Goal: Check status: Check status

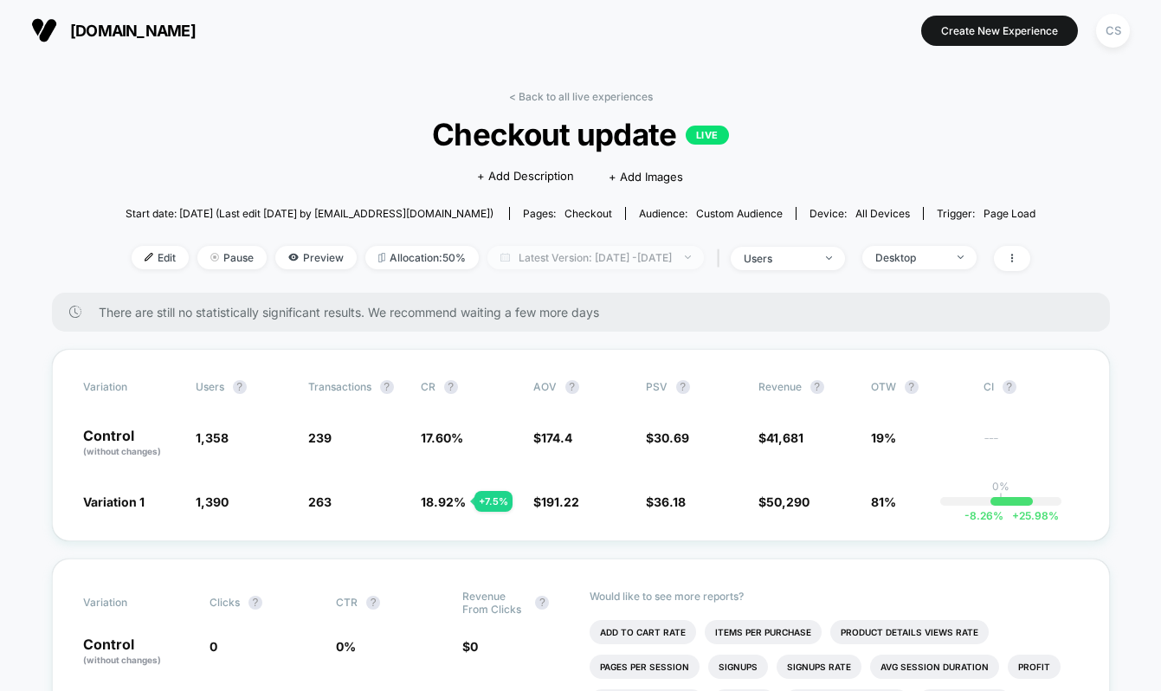
click at [668, 253] on span "Latest Version: [DATE] - [DATE]" at bounding box center [595, 257] width 216 height 23
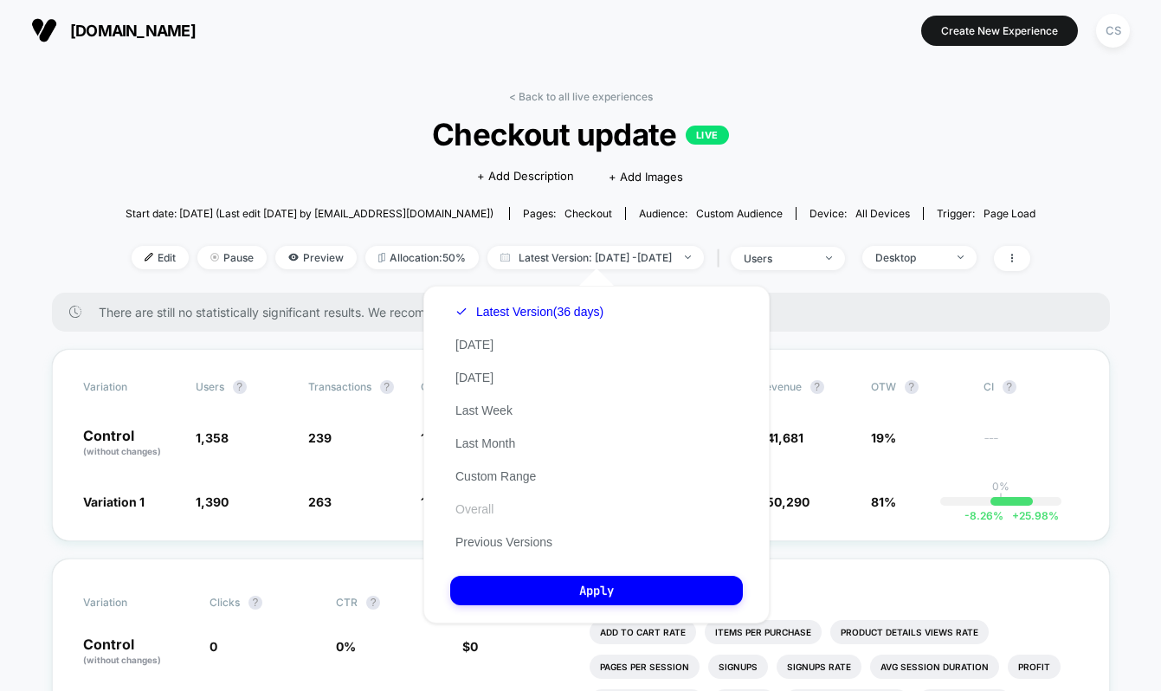
click at [489, 501] on button "Overall" at bounding box center [474, 509] width 48 height 16
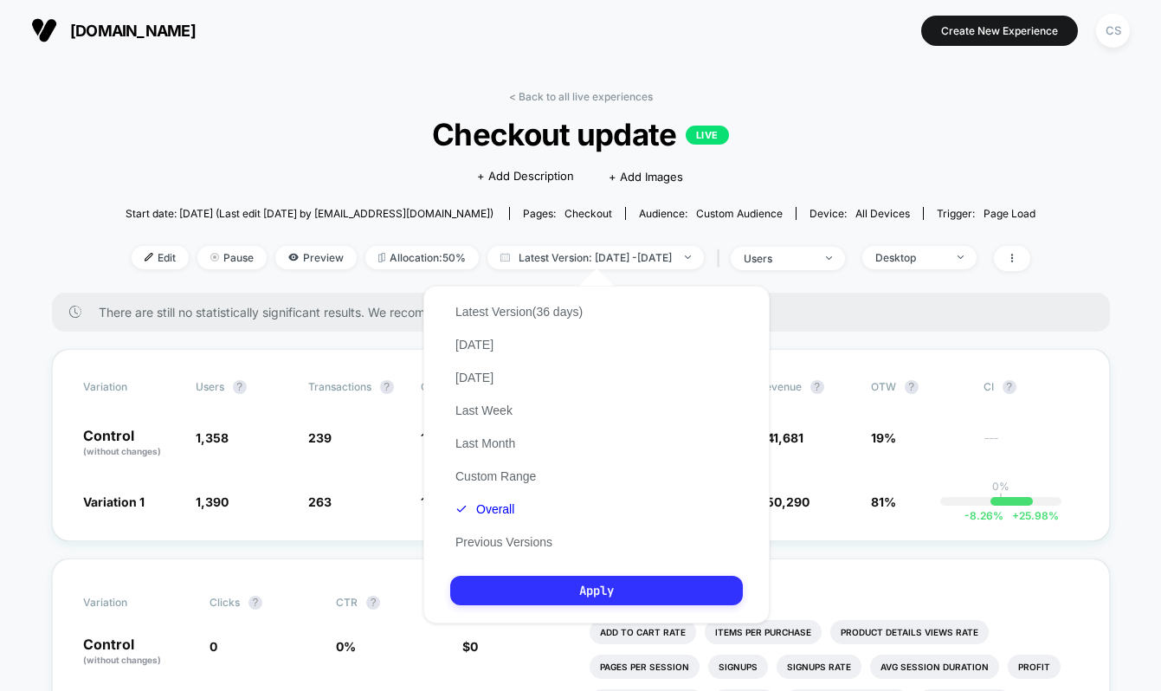
click at [568, 586] on button "Apply" at bounding box center [596, 590] width 293 height 29
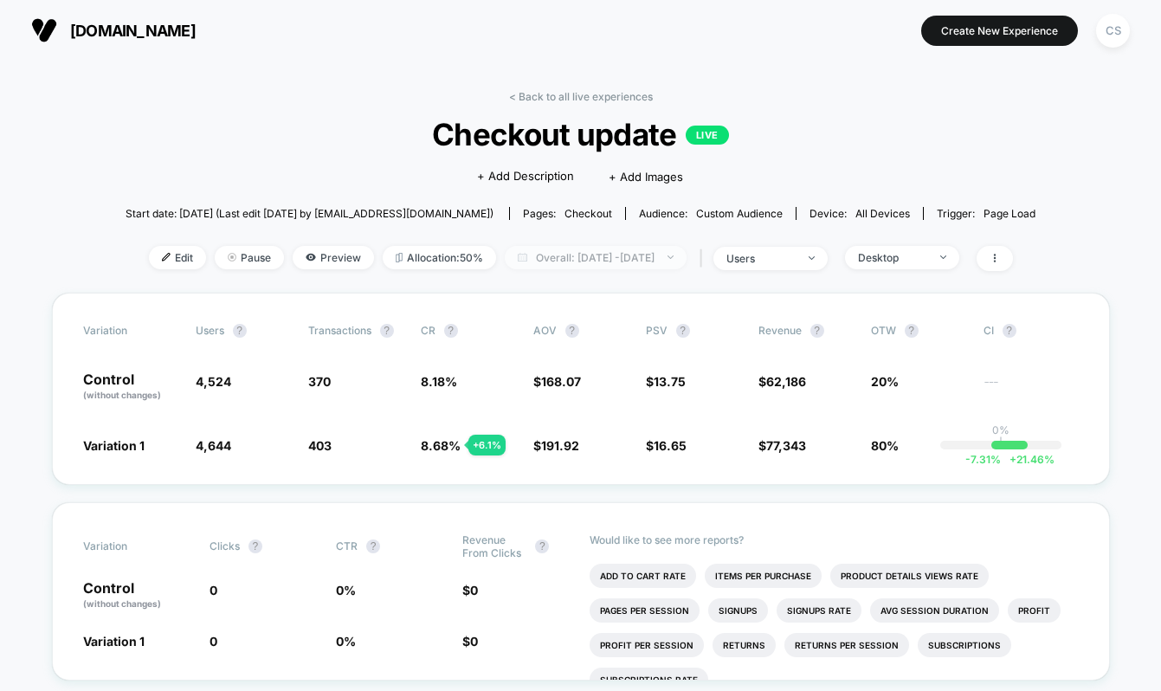
click at [590, 264] on span "Overall: [DATE] - [DATE]" at bounding box center [596, 257] width 182 height 23
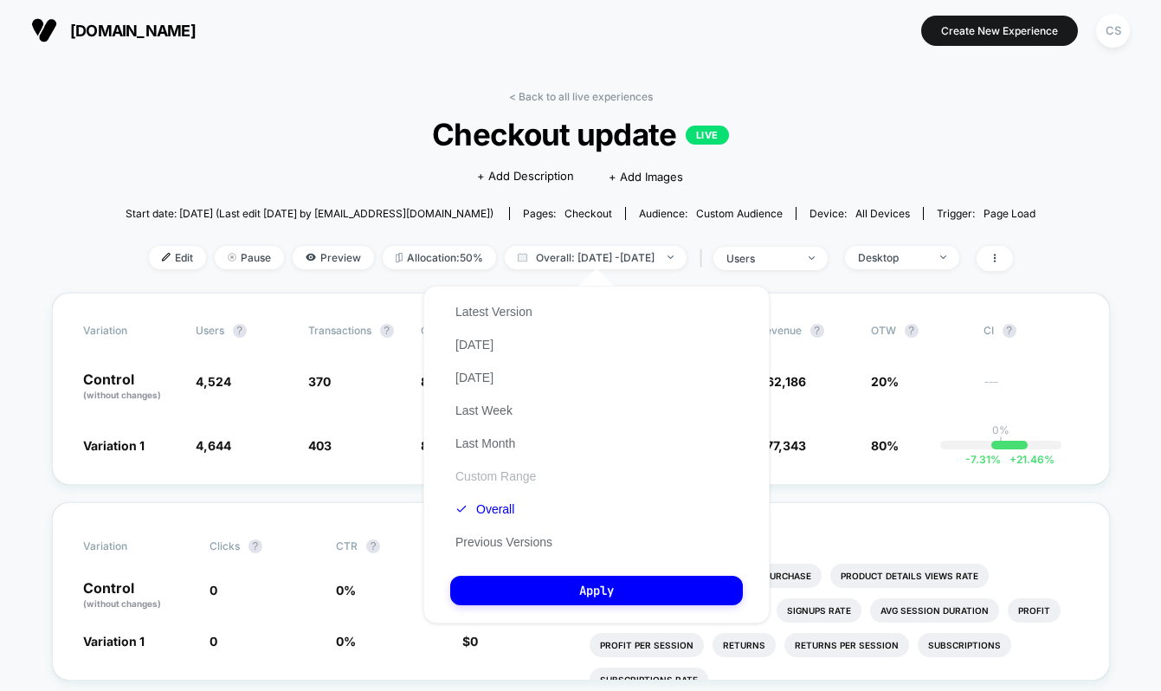
click at [529, 470] on button "Custom Range" at bounding box center [495, 476] width 91 height 16
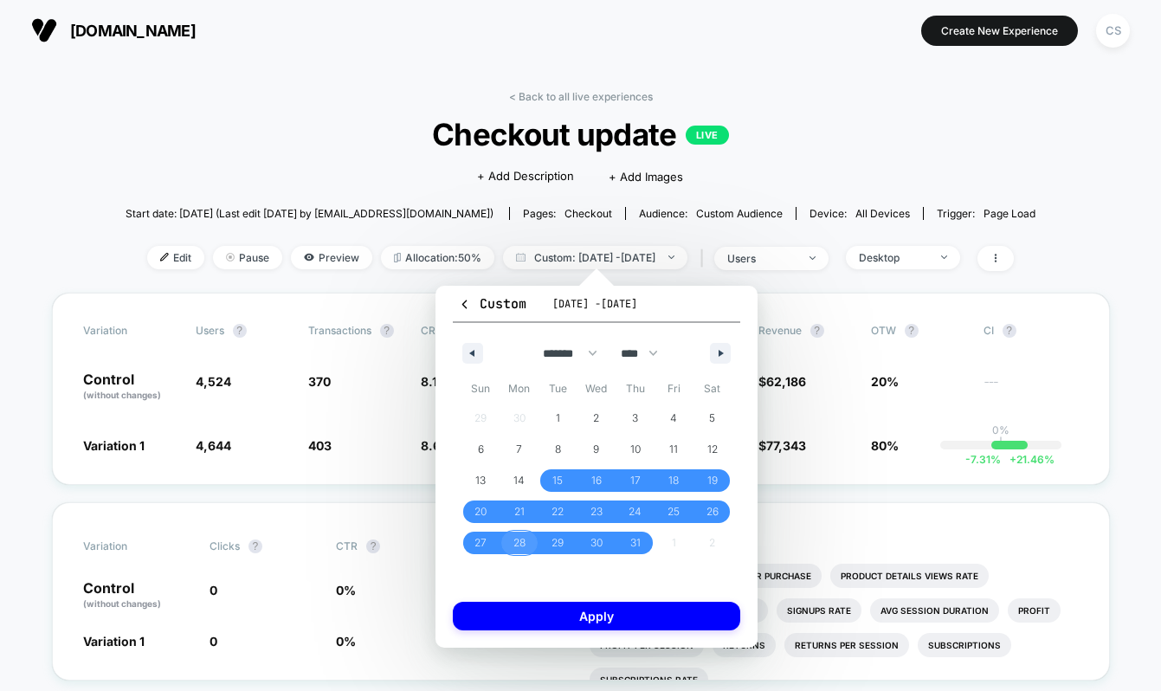
click at [527, 538] on span "28" at bounding box center [519, 543] width 39 height 23
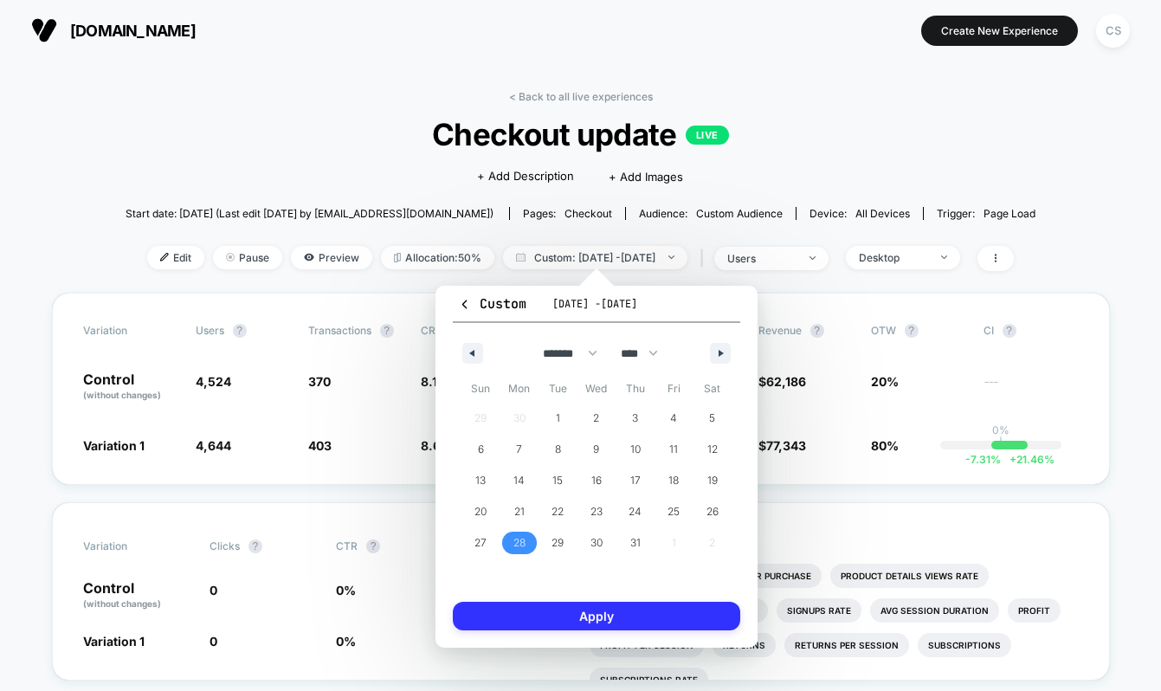
click at [568, 610] on button "Apply" at bounding box center [596, 616] width 287 height 29
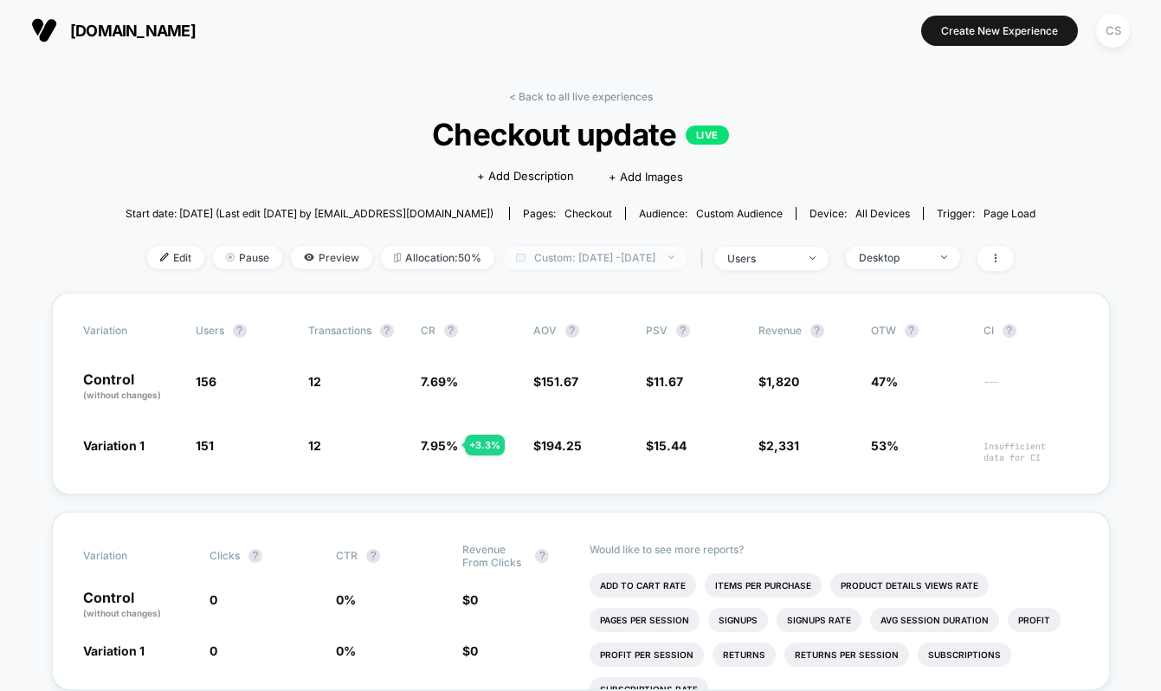
click at [665, 260] on span "Custom: [DATE] - [DATE]" at bounding box center [595, 257] width 184 height 23
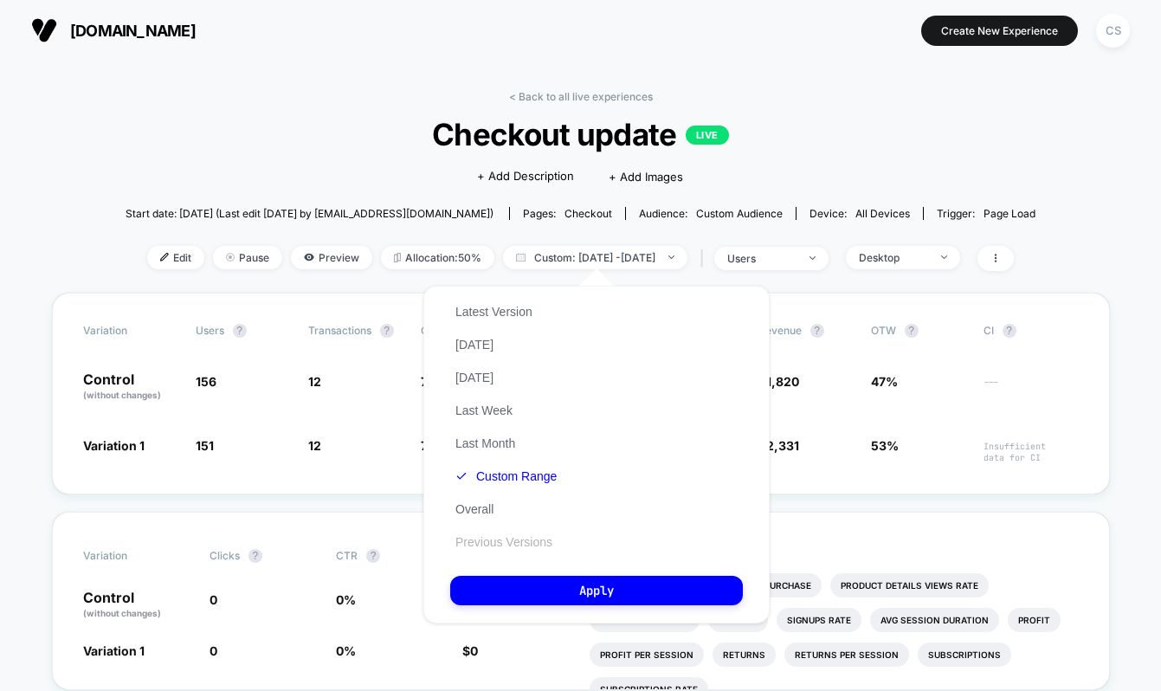
click at [498, 539] on button "Previous Versions" at bounding box center [503, 542] width 107 height 16
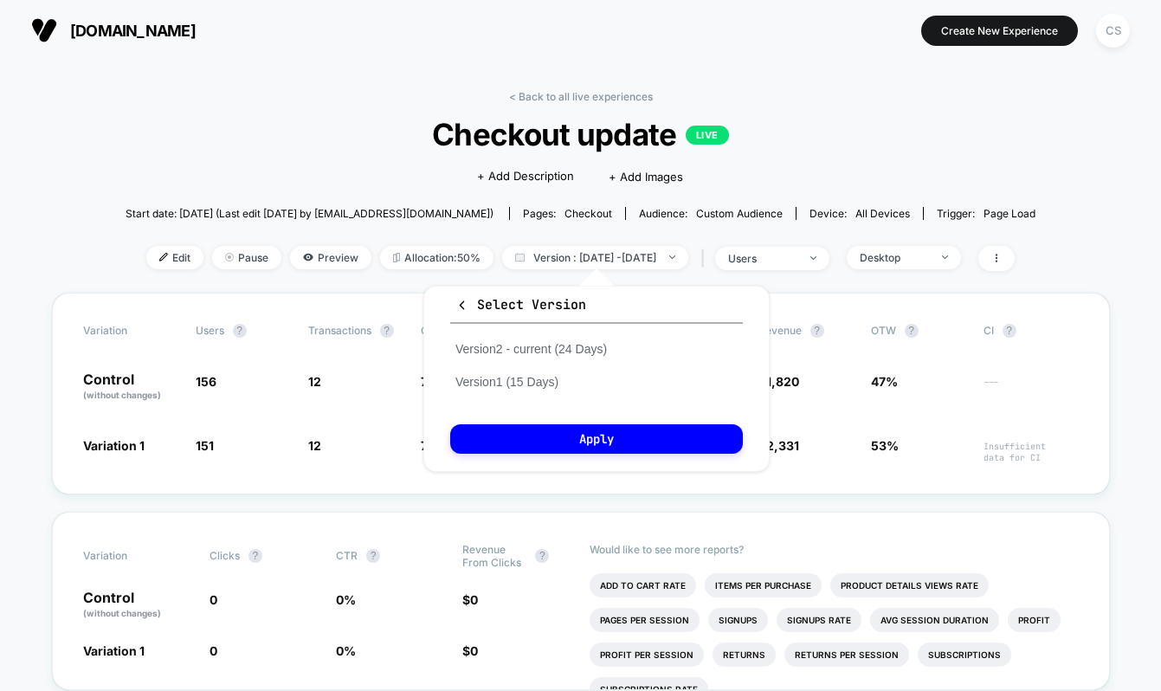
click at [164, 32] on span "[DOMAIN_NAME]" at bounding box center [133, 31] width 126 height 18
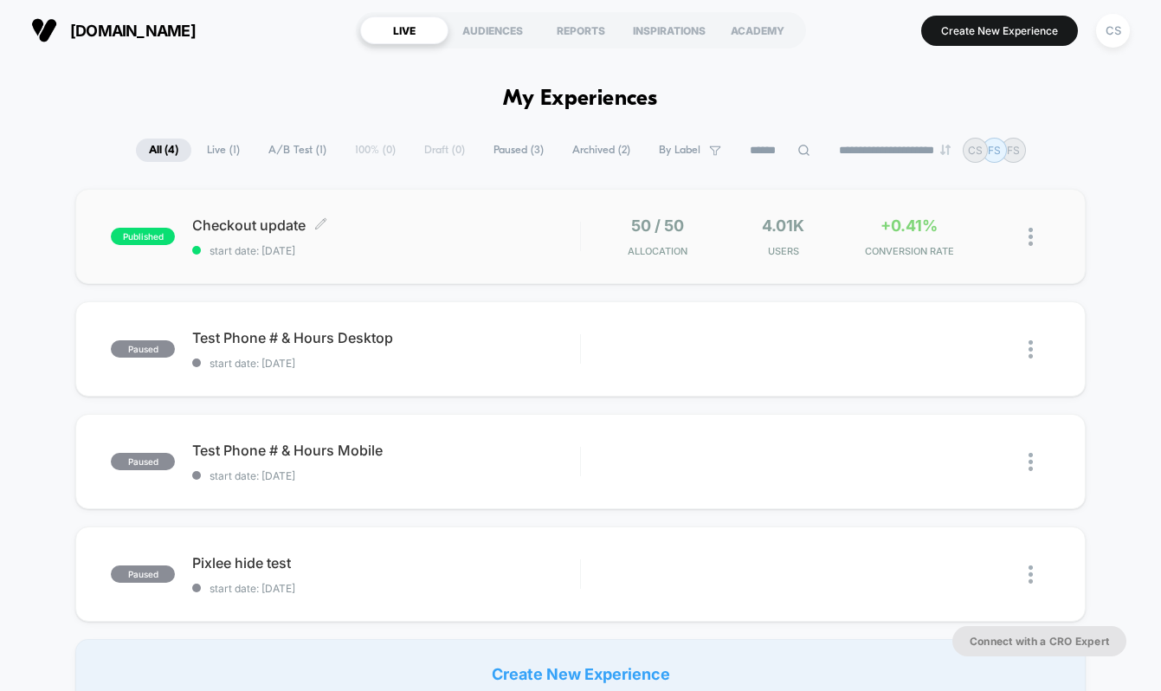
click at [498, 226] on span "Checkout update Click to edit experience details" at bounding box center [386, 224] width 388 height 17
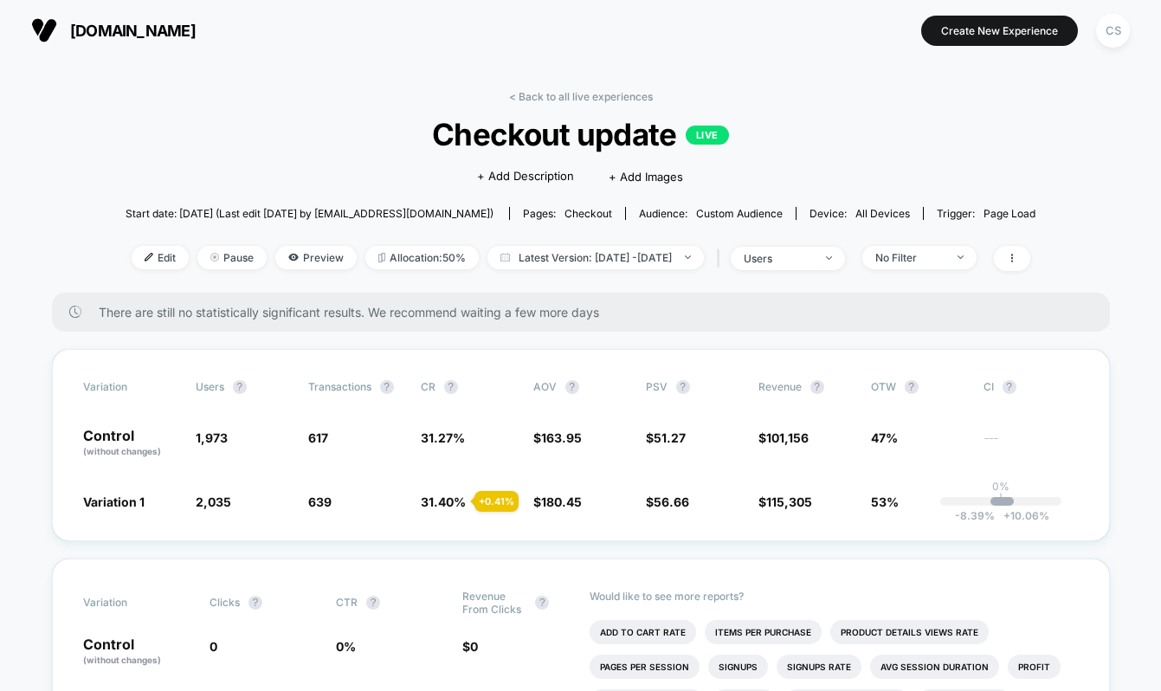
click at [257, 323] on div "There are still no statistically significant results. We recommend waiting a fe…" at bounding box center [581, 312] width 1058 height 39
click at [301, 325] on div "There are still no statistically significant results. We recommend waiting a fe…" at bounding box center [581, 312] width 1058 height 39
click at [703, 462] on div "Variation users ? Transactions ? CR ? AOV ? PSV ? Revenue ? OTW ? CI ? Control …" at bounding box center [581, 445] width 1058 height 192
click at [678, 494] on span "56.66" at bounding box center [671, 501] width 35 height 15
click at [627, 251] on span "Latest Version: [DATE] - [DATE]" at bounding box center [595, 257] width 216 height 23
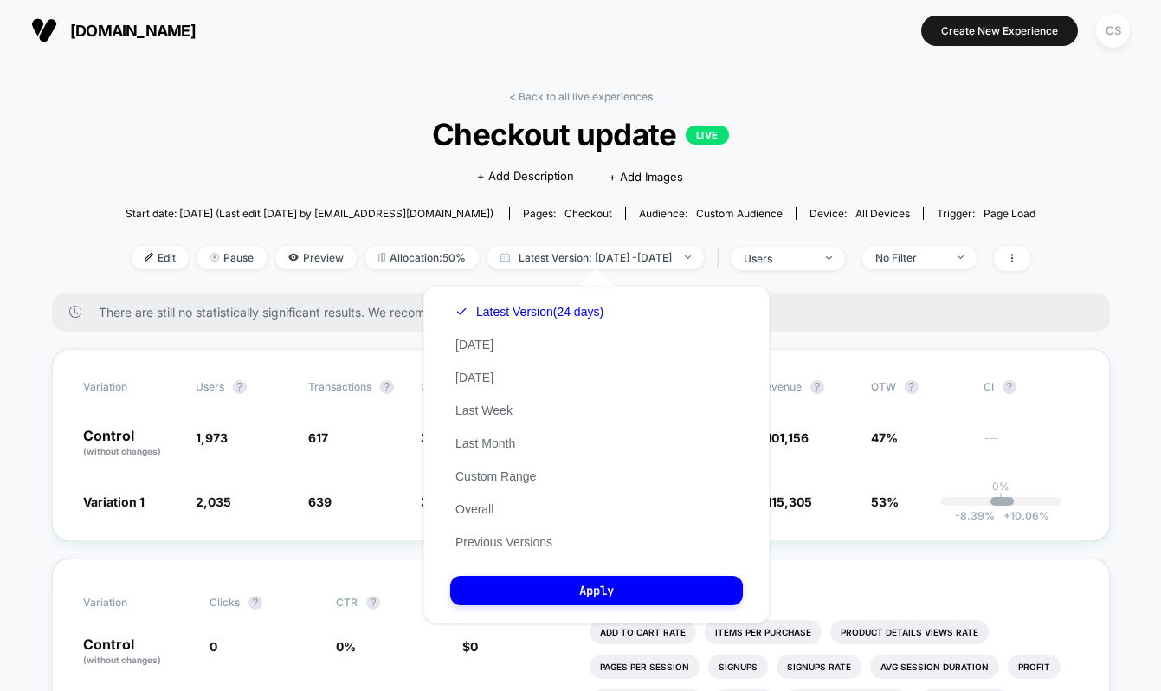
click at [533, 473] on button "Custom Range" at bounding box center [495, 476] width 91 height 16
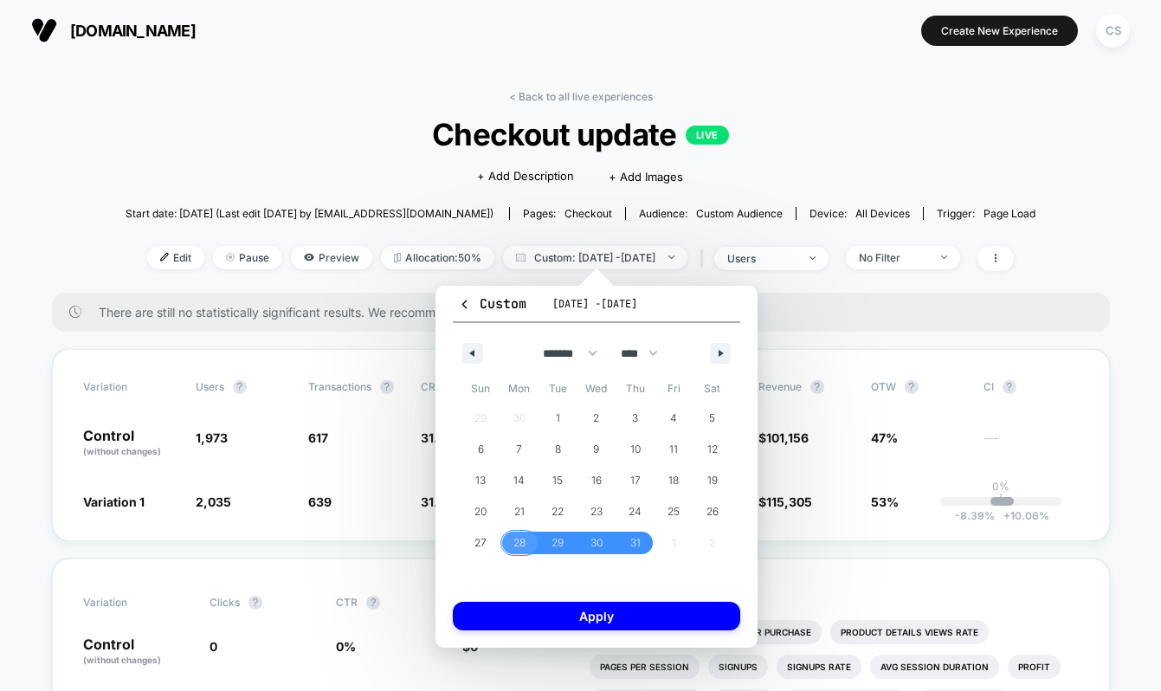
click at [520, 541] on span "28" at bounding box center [519, 542] width 12 height 31
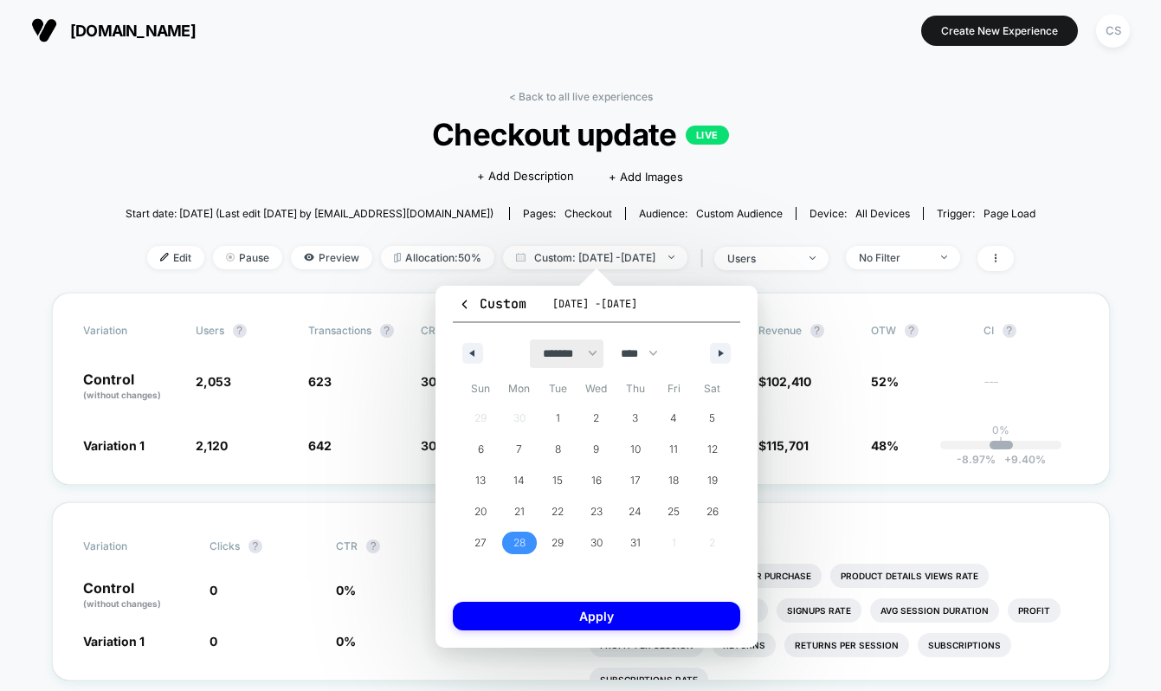
click at [592, 356] on select "******* ******** ***** ***** *** **** **** ****** ********* ******* ******** **…" at bounding box center [567, 353] width 74 height 29
click at [530, 339] on select "******* ******** ***** ***** *** **** **** ****** ********* ******* ******** **…" at bounding box center [567, 353] width 74 height 29
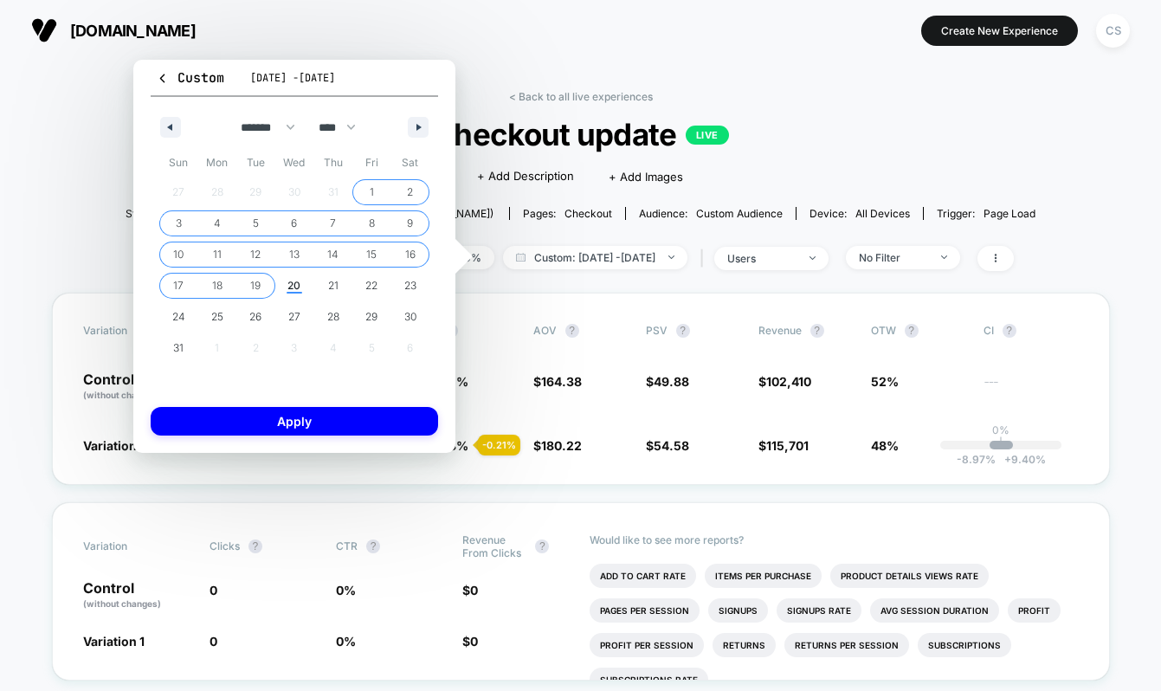
click at [258, 283] on span "19" at bounding box center [255, 285] width 10 height 31
select select "*"
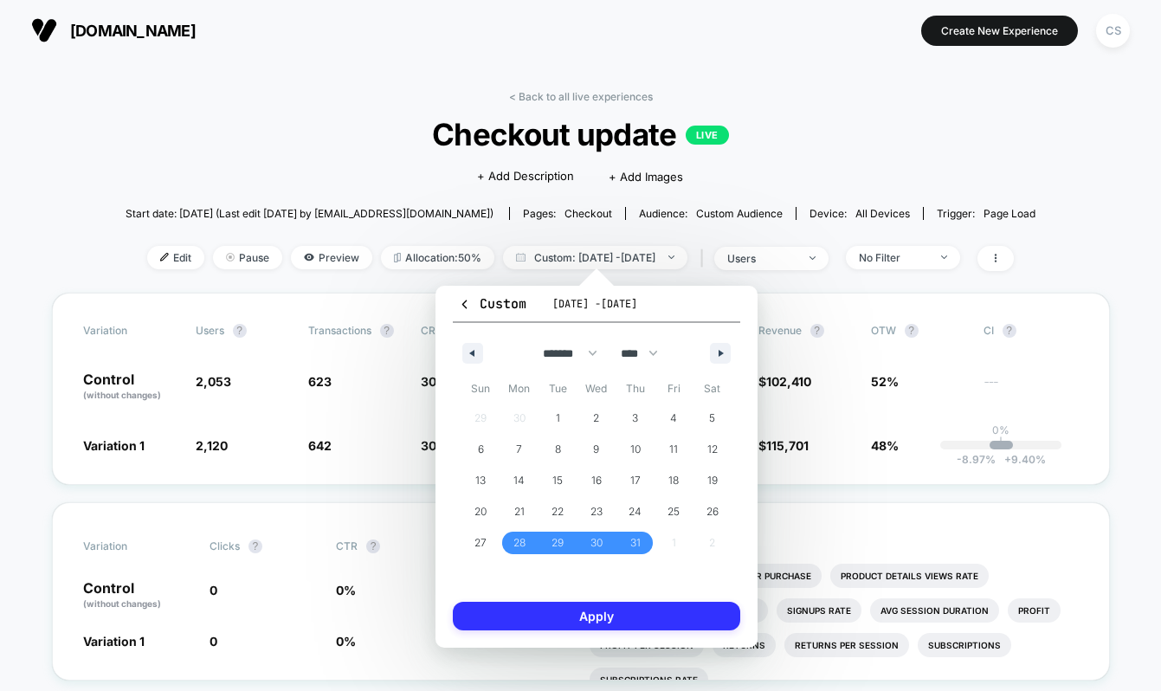
click at [544, 609] on button "Apply" at bounding box center [596, 616] width 287 height 29
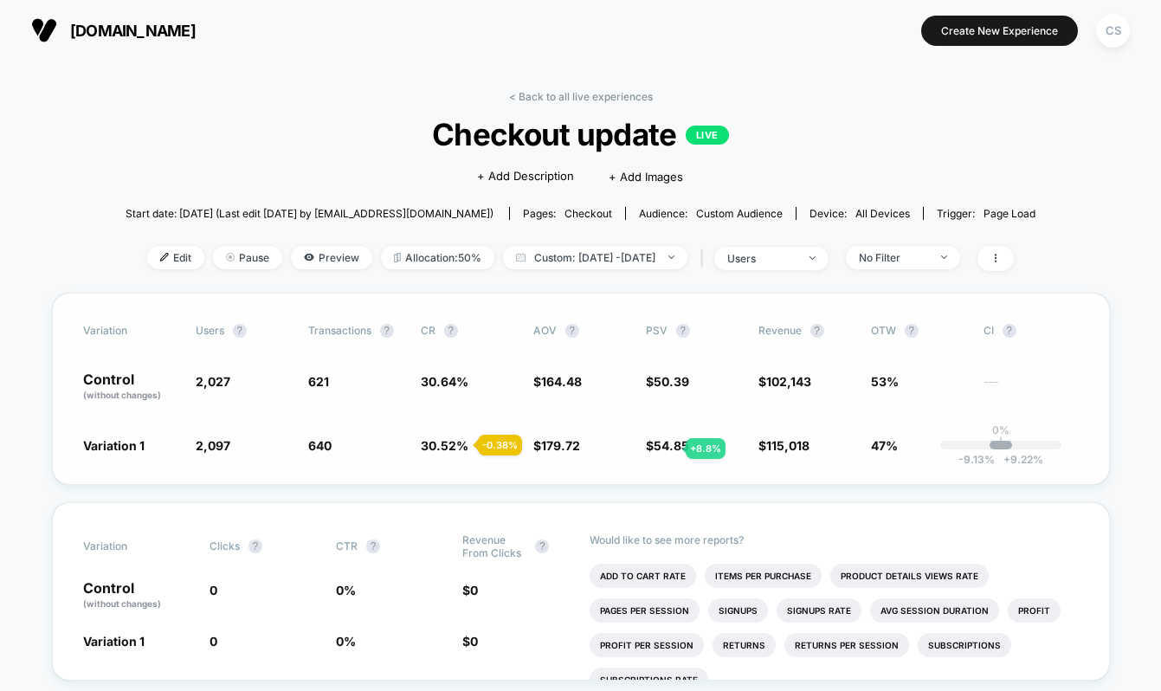
click at [664, 447] on span "54.85" at bounding box center [671, 445] width 35 height 15
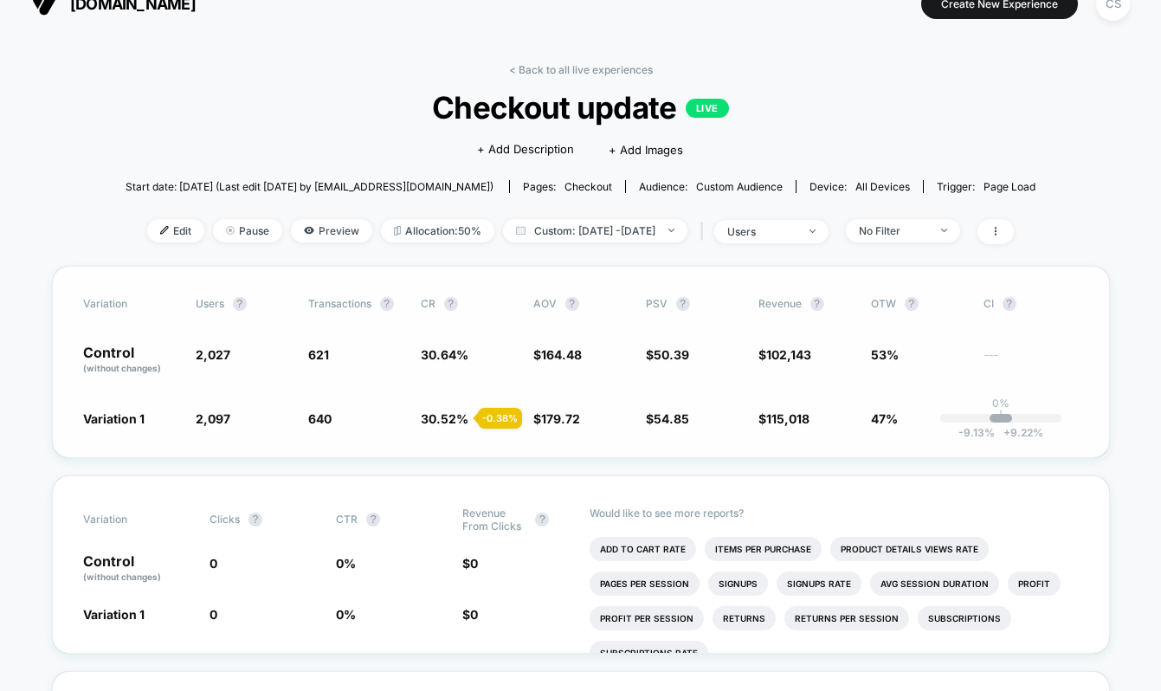
scroll to position [26, 0]
click at [791, 226] on div "users" at bounding box center [761, 232] width 69 height 13
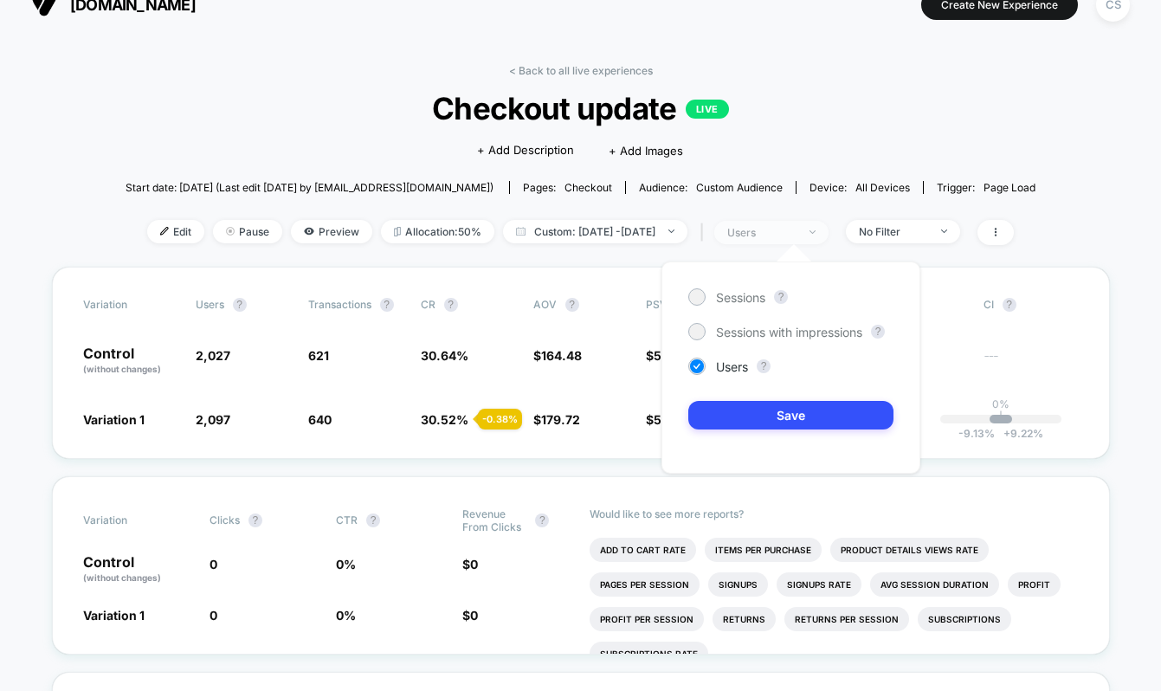
click at [797, 229] on div "users" at bounding box center [761, 232] width 69 height 13
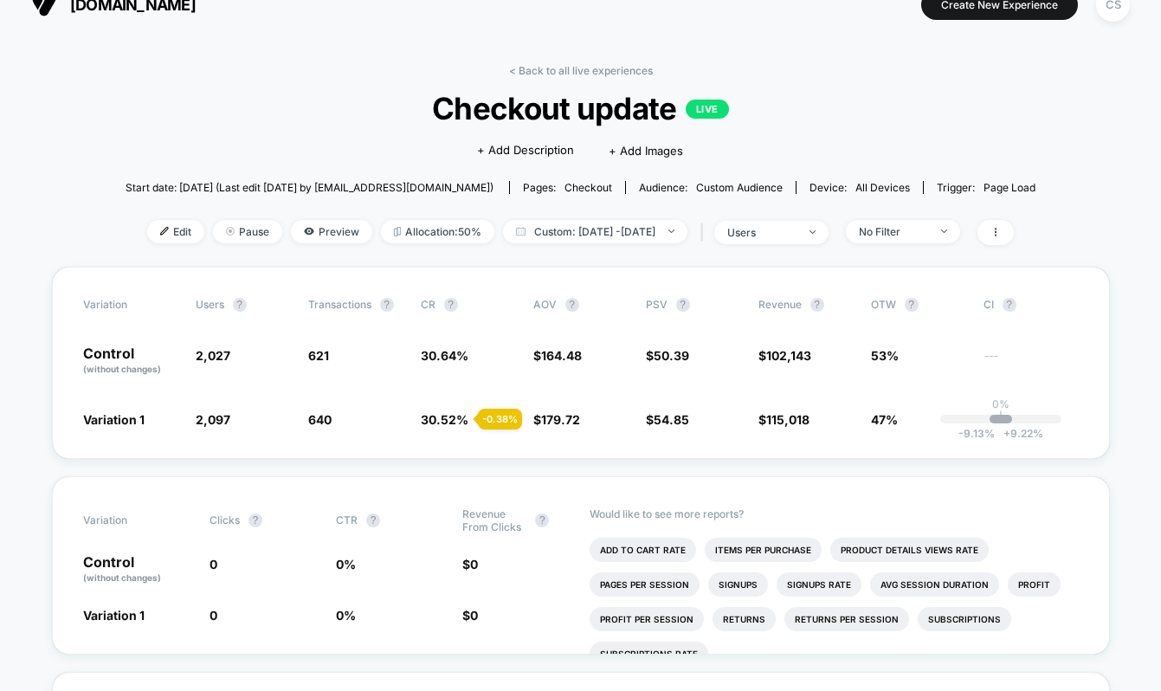
click at [891, 175] on div "Start date: [DATE] (Last edit [DATE] by [EMAIL_ADDRESS][DOMAIN_NAME]) Pages: ch…" at bounding box center [581, 187] width 910 height 30
click at [878, 190] on span "all devices" at bounding box center [882, 187] width 55 height 13
click at [1014, 235] on span at bounding box center [995, 232] width 36 height 25
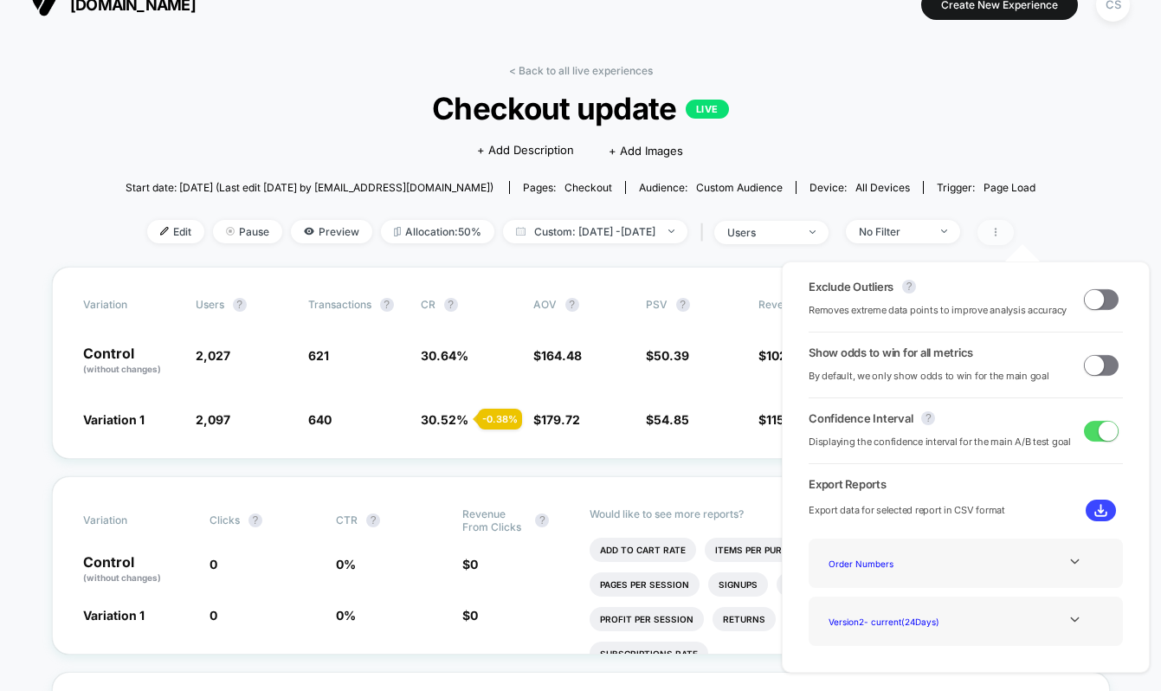
click at [1014, 235] on span at bounding box center [995, 232] width 36 height 25
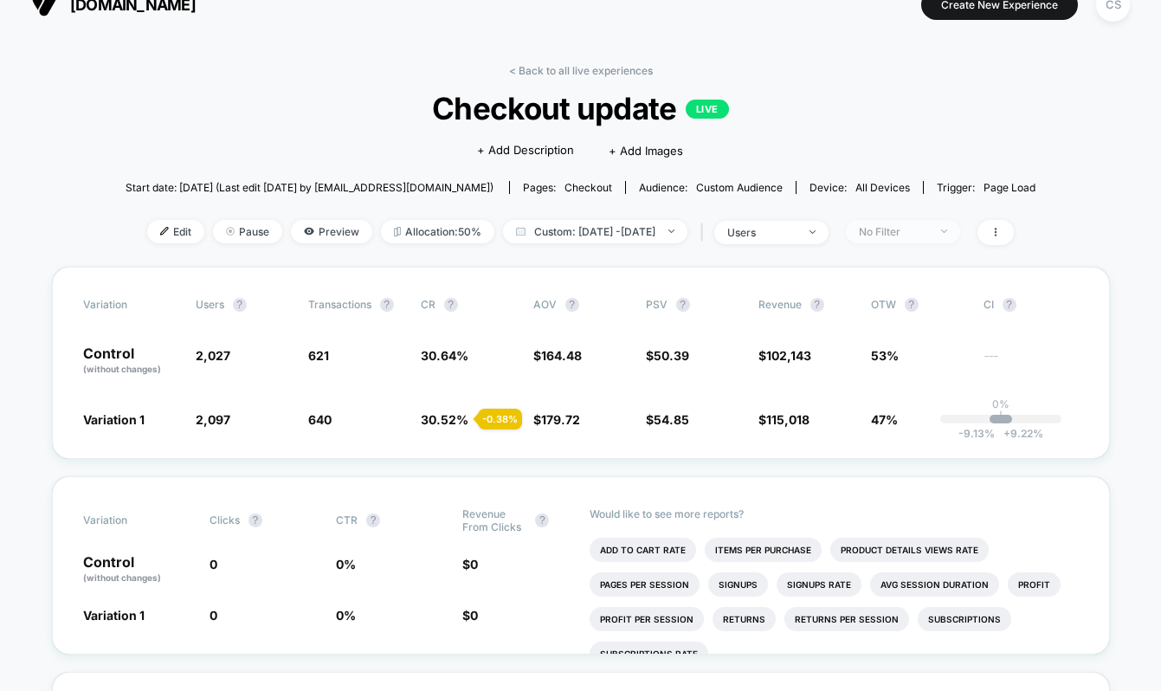
click at [915, 229] on div "No Filter" at bounding box center [893, 231] width 69 height 13
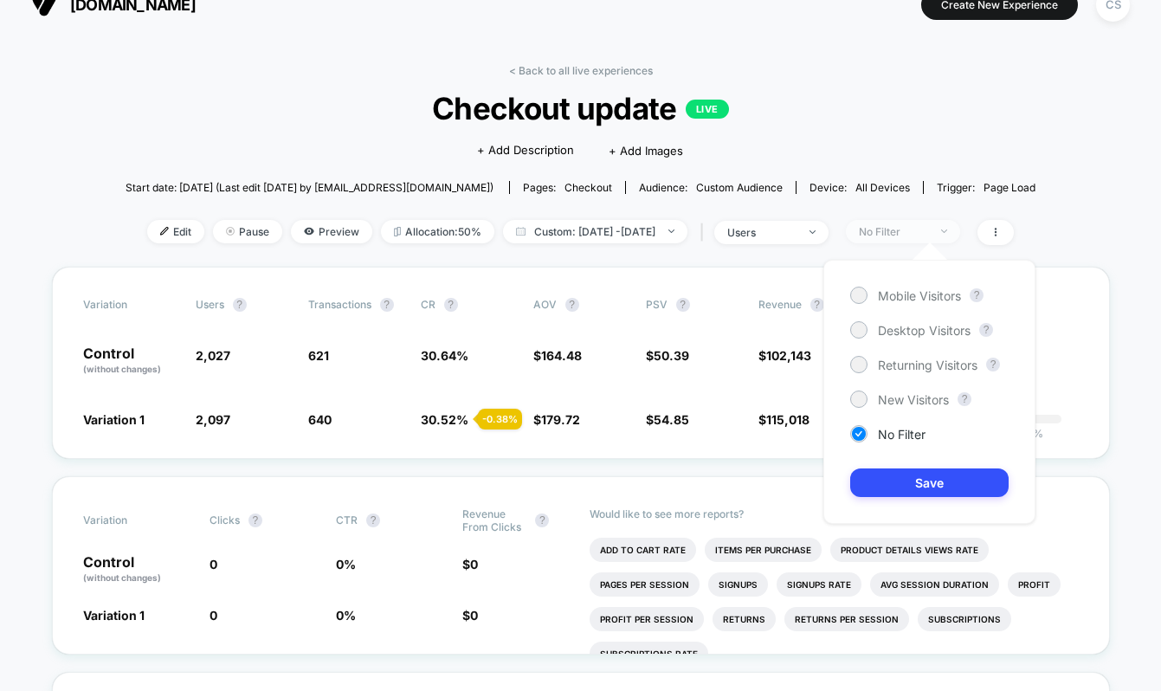
click at [915, 230] on div "No Filter" at bounding box center [893, 231] width 69 height 13
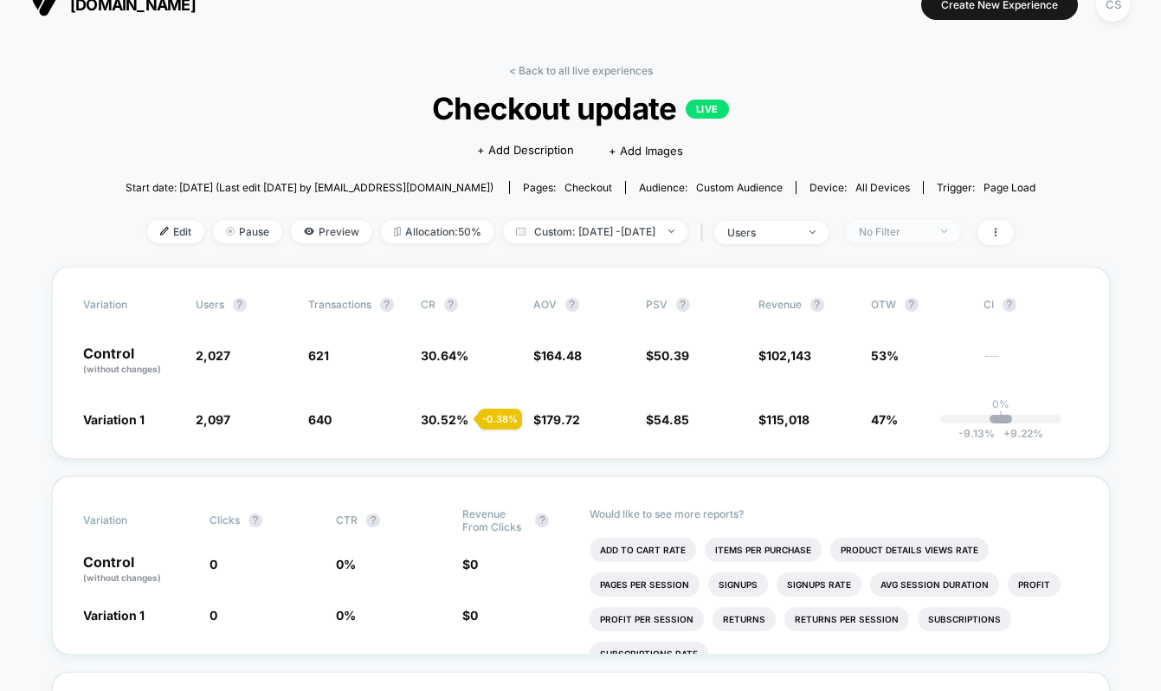
click at [900, 229] on div "No Filter" at bounding box center [893, 231] width 69 height 13
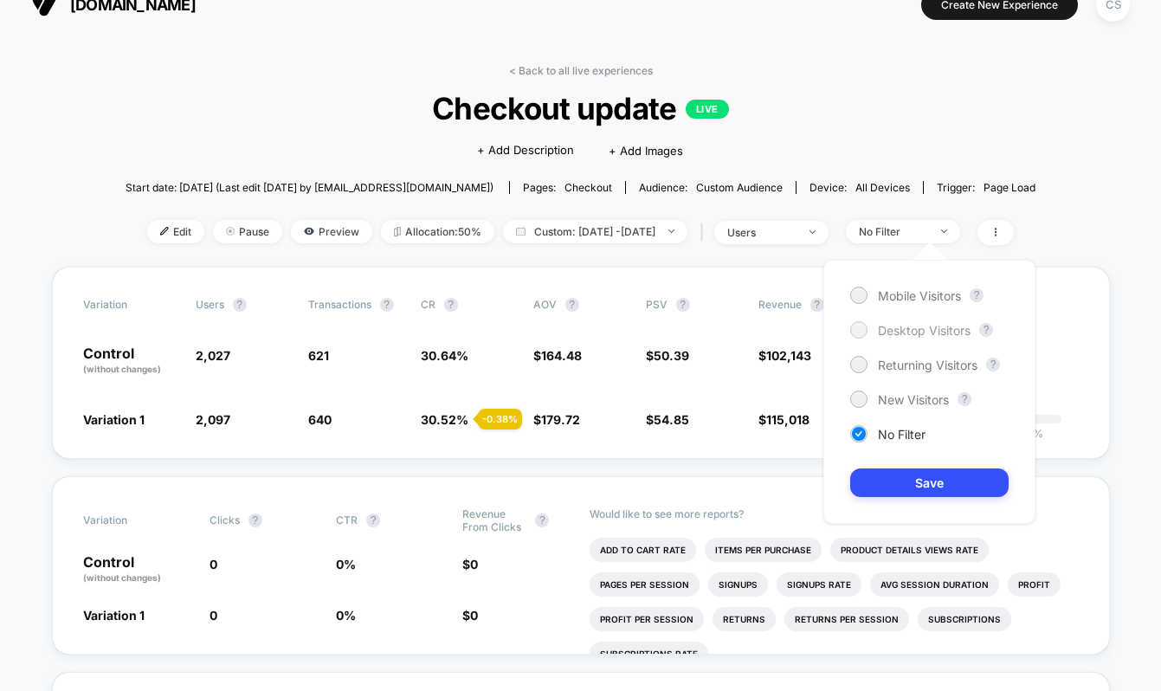
click at [900, 324] on span "Desktop Visitors" at bounding box center [924, 330] width 93 height 15
click at [912, 487] on button "Save" at bounding box center [929, 482] width 158 height 29
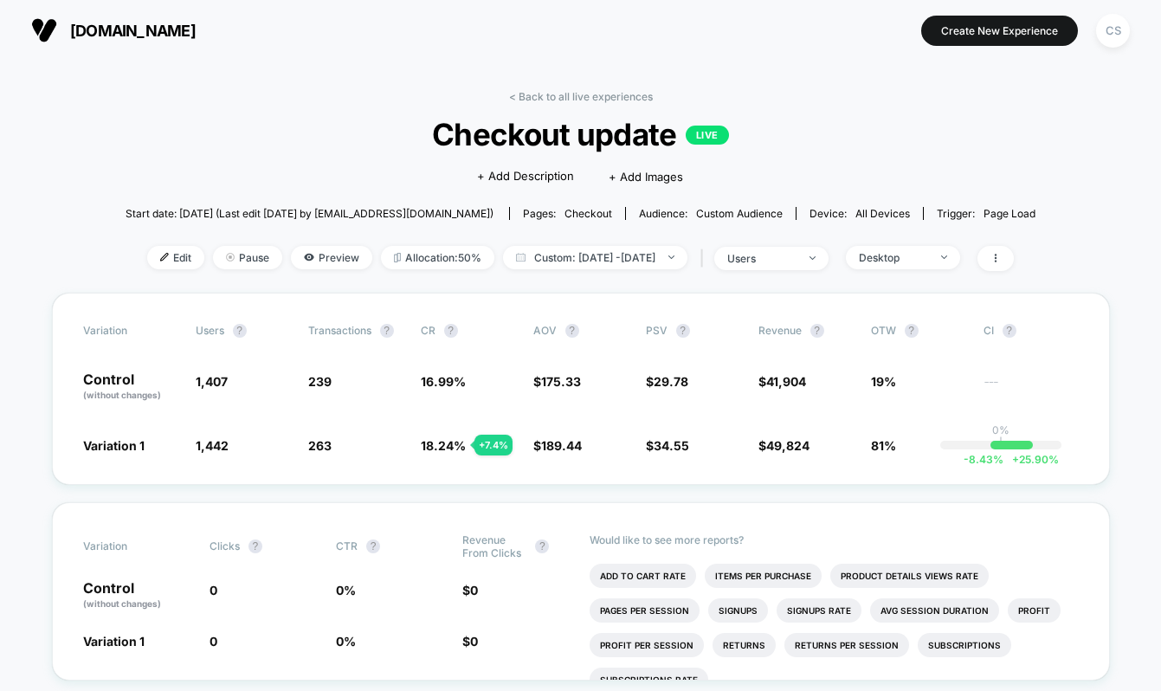
click at [957, 116] on span "Checkout update LIVE" at bounding box center [580, 134] width 818 height 36
click at [784, 263] on div "users" at bounding box center [761, 258] width 69 height 13
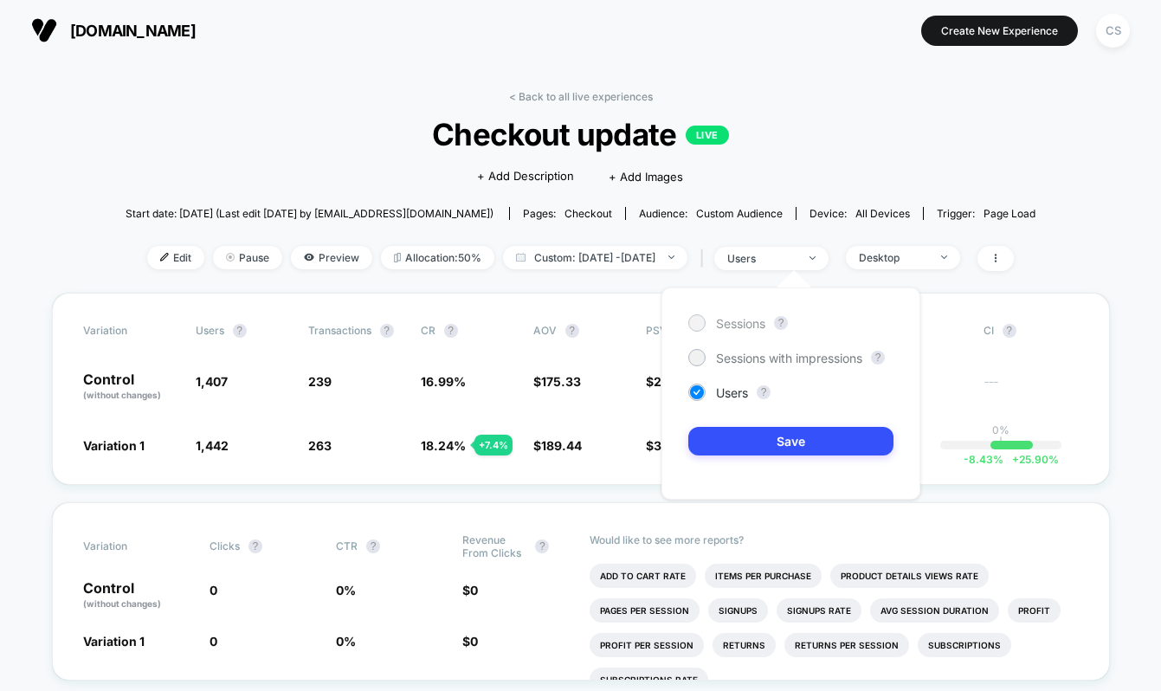
click at [750, 320] on span "Sessions" at bounding box center [740, 323] width 49 height 15
click at [714, 384] on div "Users" at bounding box center [718, 392] width 60 height 17
click at [746, 320] on span "Sessions" at bounding box center [740, 323] width 49 height 15
click at [750, 443] on button "Save" at bounding box center [790, 441] width 205 height 29
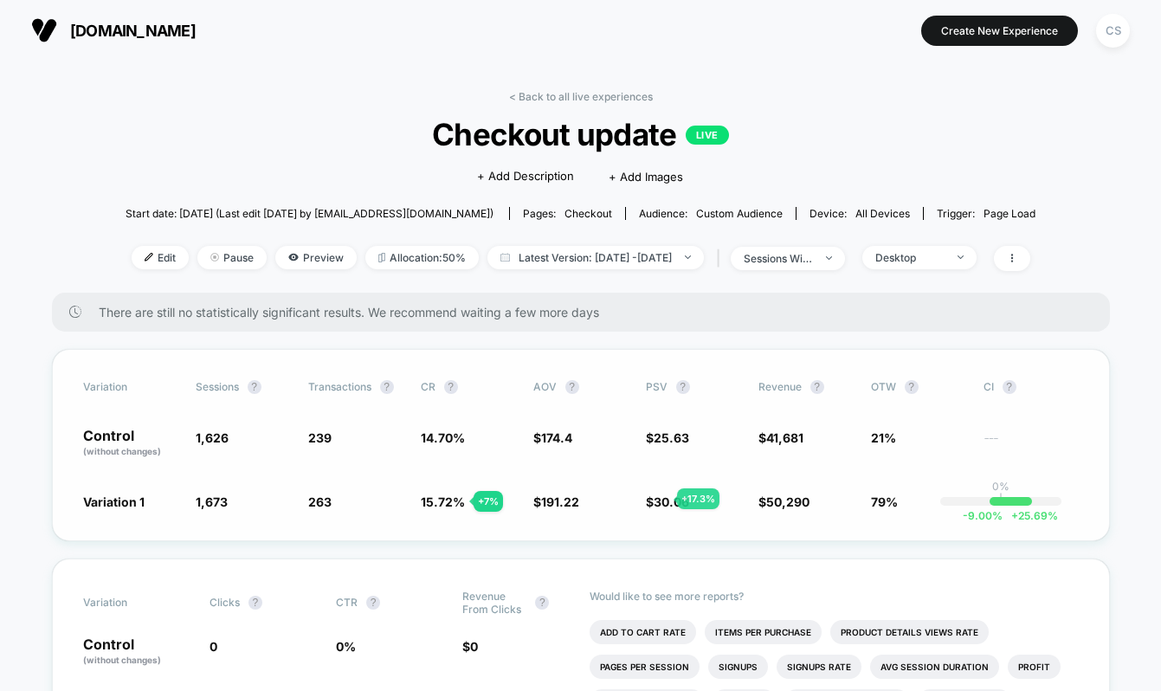
click at [656, 499] on span "30.06" at bounding box center [671, 501] width 35 height 15
click at [794, 266] on span "sessions with impression" at bounding box center [788, 258] width 114 height 23
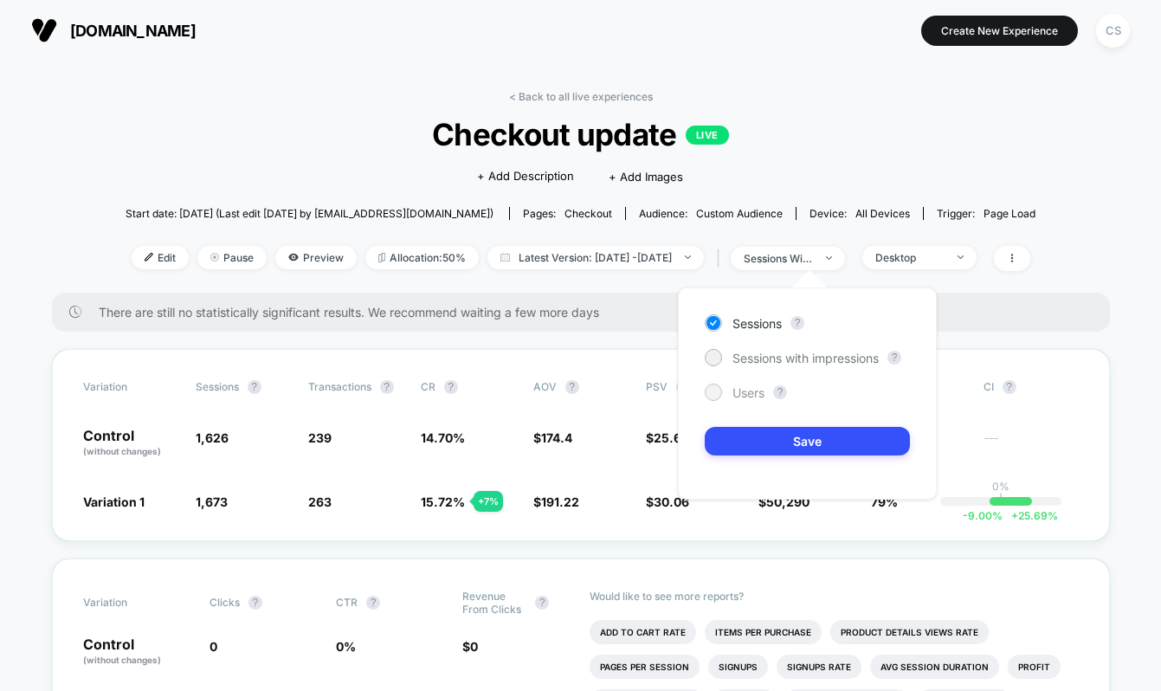
click at [750, 397] on span "Users" at bounding box center [748, 392] width 32 height 15
click at [761, 440] on button "Save" at bounding box center [807, 441] width 205 height 29
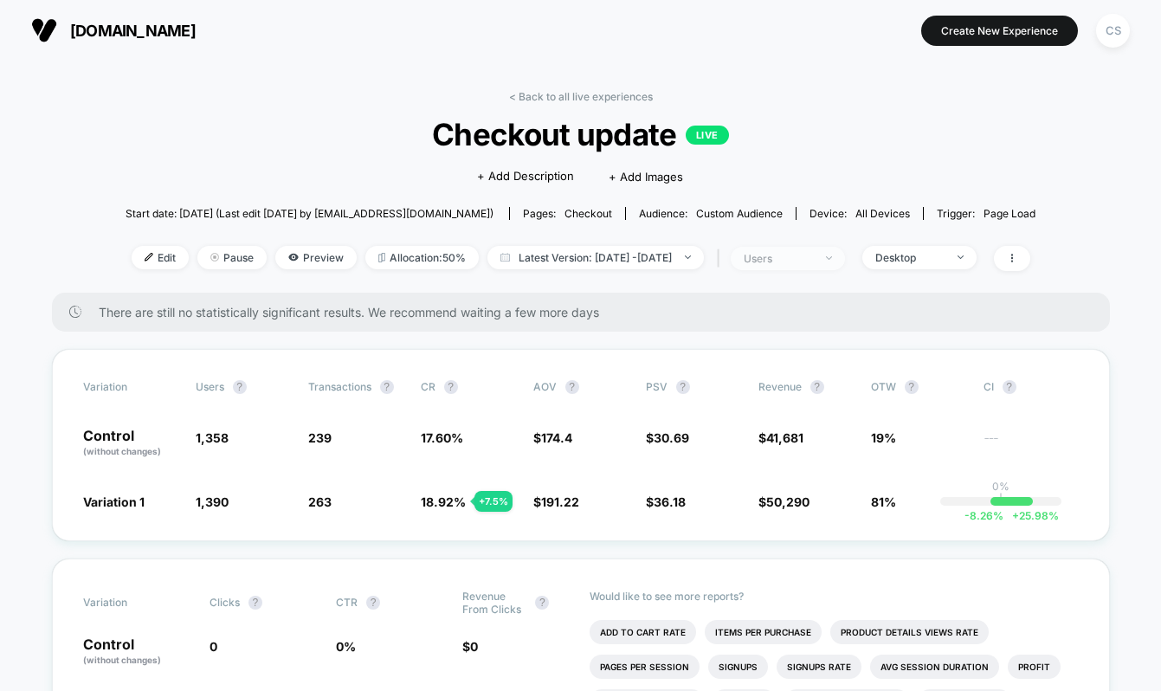
click at [829, 248] on span "users" at bounding box center [788, 258] width 114 height 23
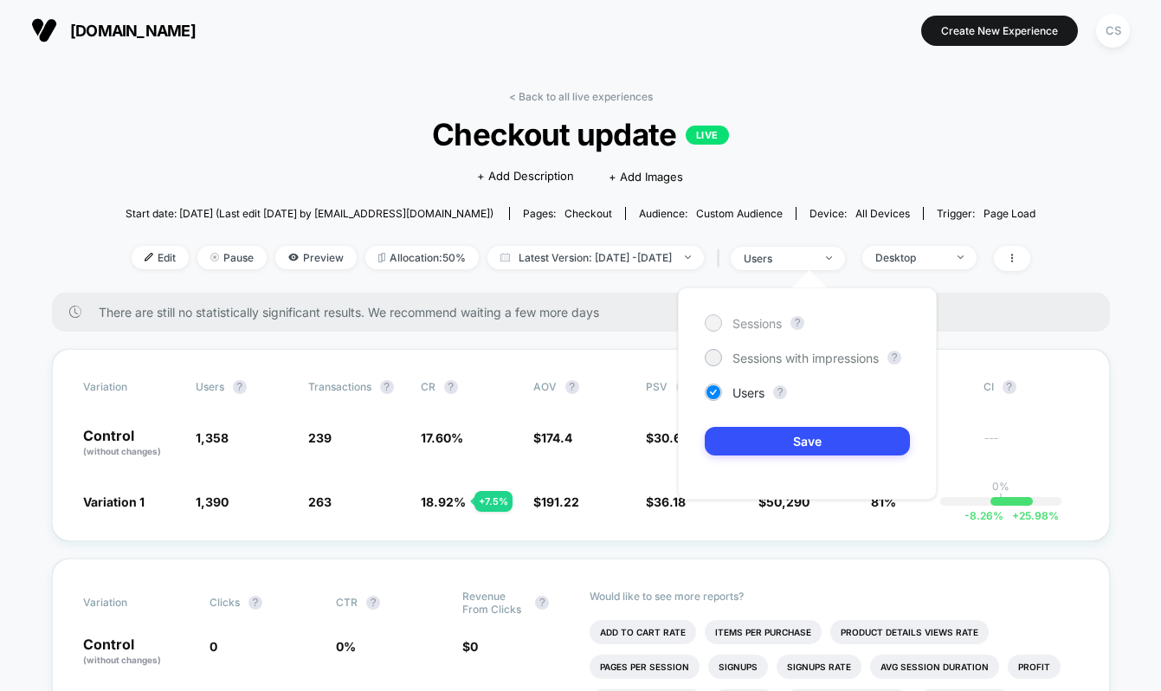
click at [771, 329] on span "Sessions" at bounding box center [756, 323] width 49 height 15
click at [752, 440] on button "Save" at bounding box center [807, 441] width 205 height 29
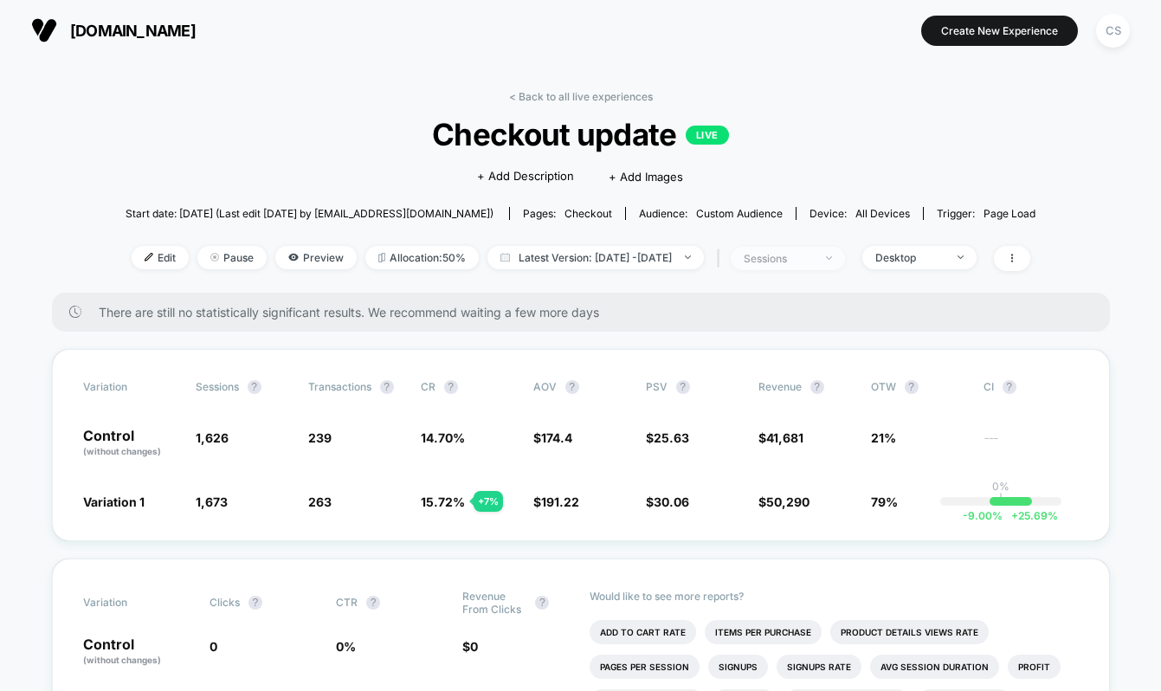
click at [802, 255] on div "sessions" at bounding box center [778, 258] width 69 height 13
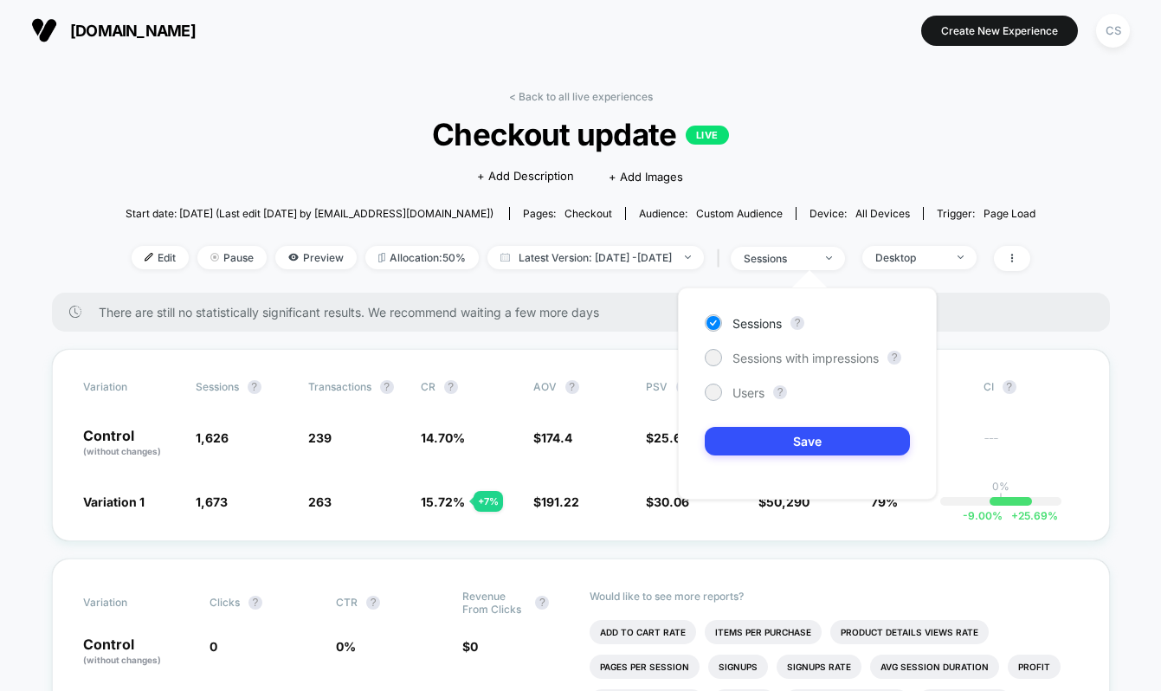
click at [939, 273] on div "Sessions ? Sessions with impressions ? Users ? Save" at bounding box center [808, 393] width 294 height 247
click at [948, 271] on div "Sessions ? Sessions with impressions ? Users ? Save" at bounding box center [808, 393] width 294 height 247
click at [798, 173] on div "Click to edit experience details + Add Description + Add Images" at bounding box center [579, 175] width 545 height 46
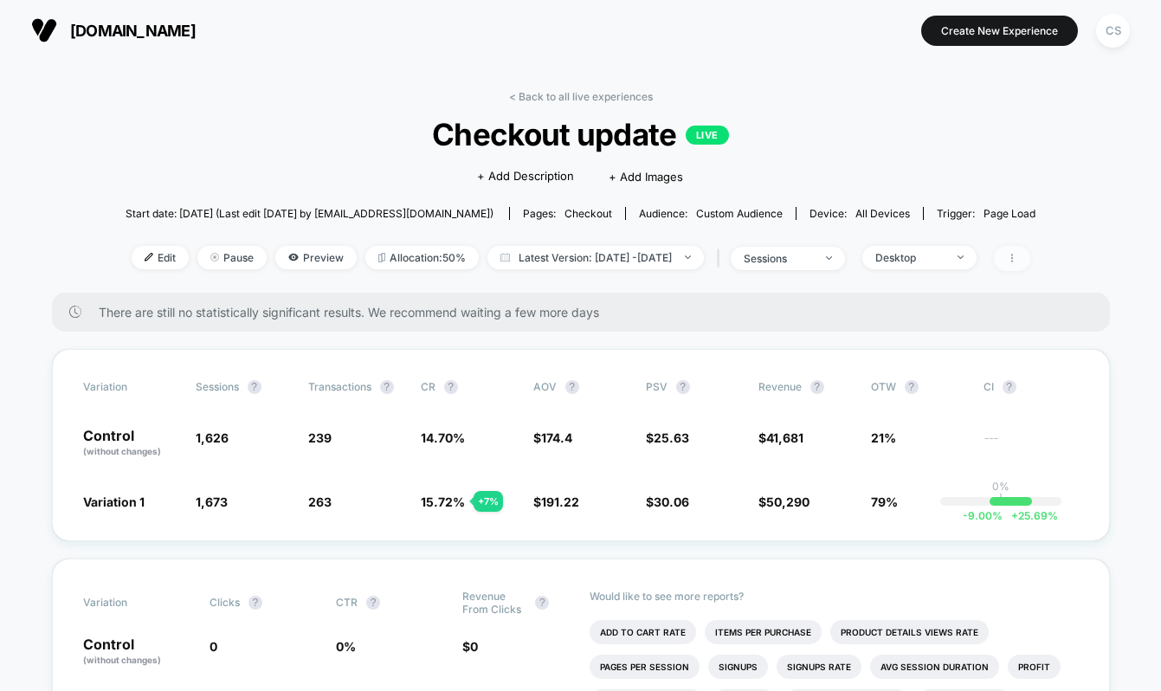
click at [1012, 254] on icon at bounding box center [1011, 258] width 2 height 9
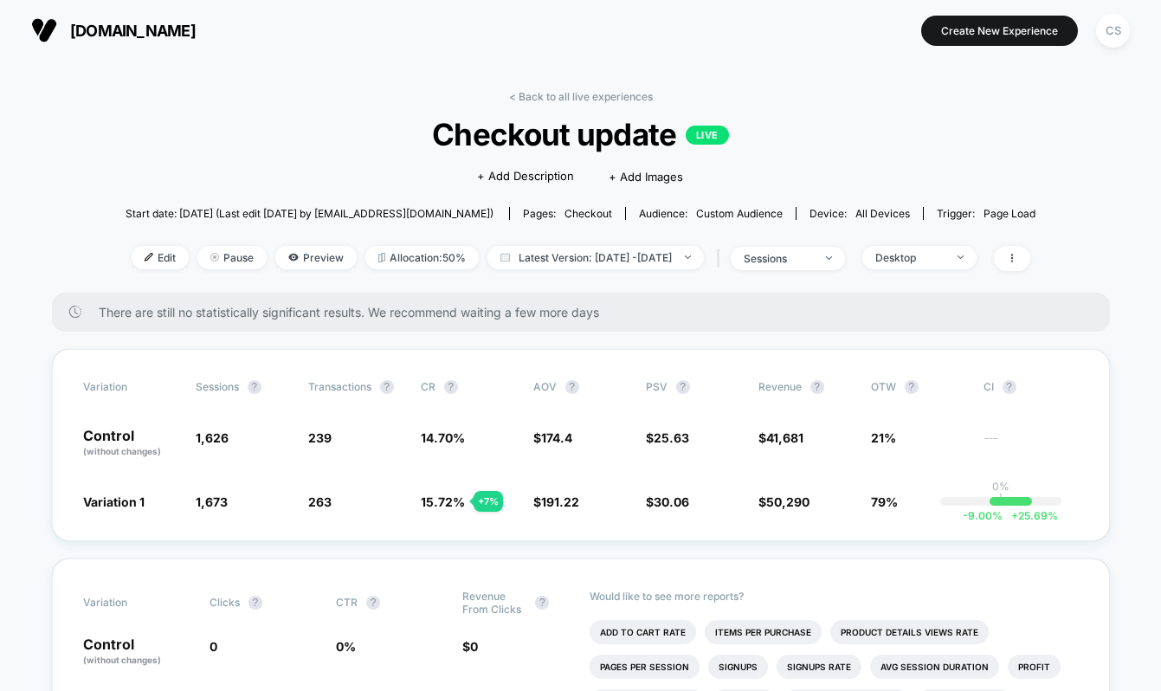
scroll to position [1, 0]
